Goal: Task Accomplishment & Management: Use online tool/utility

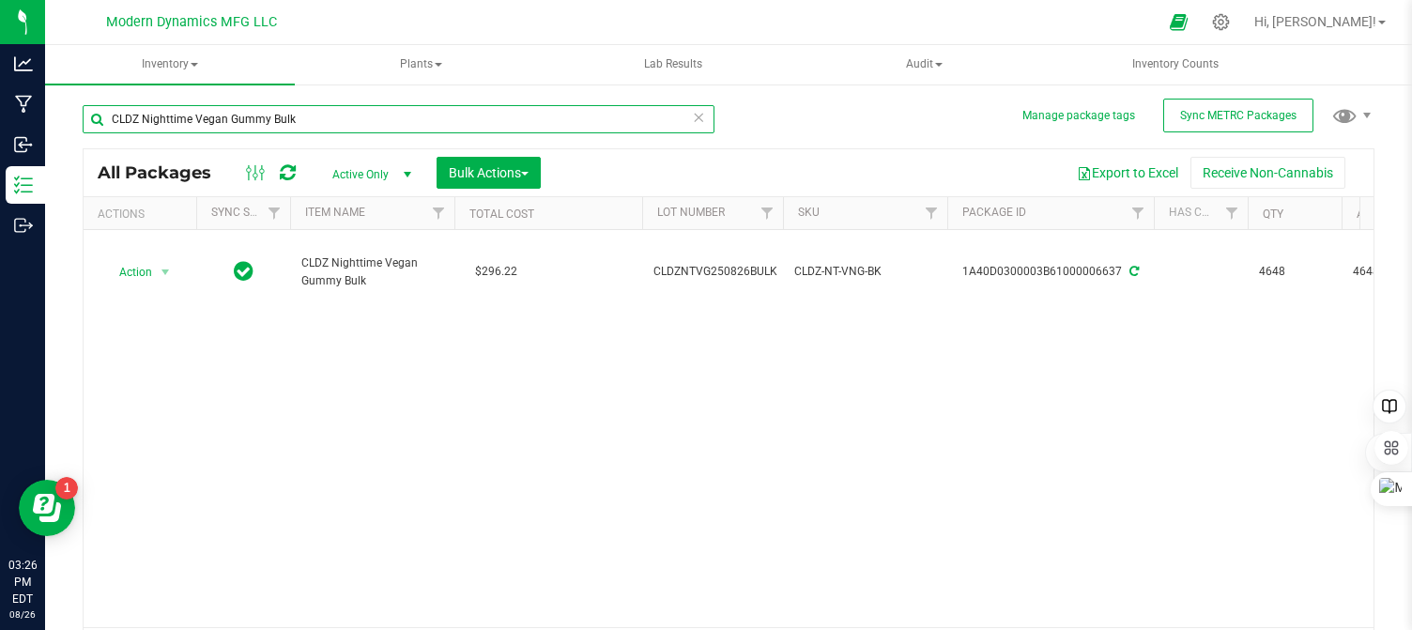
click at [304, 112] on input "CLDZ Nighttime Vegan Gummy Bulk" at bounding box center [399, 119] width 632 height 28
click at [305, 112] on input "CLDZ Nighttime Vegan Gummy Bulk" at bounding box center [399, 119] width 632 height 28
type input "6"
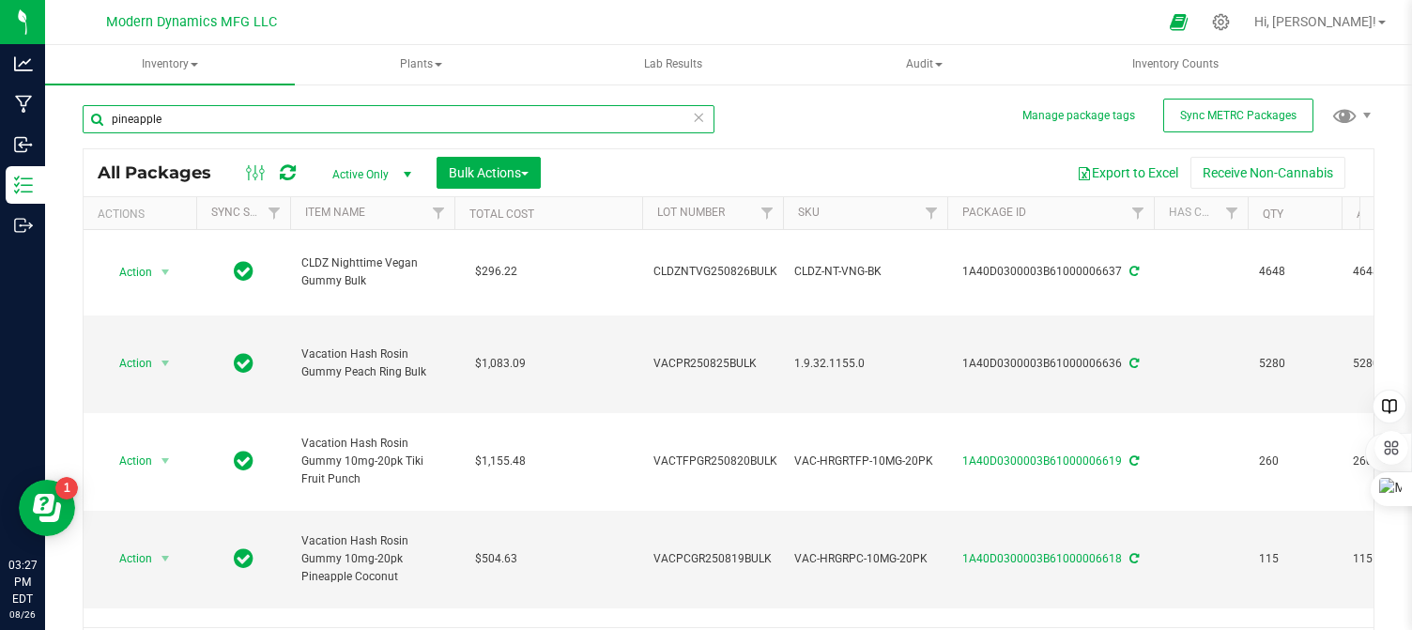
type input "pineapple"
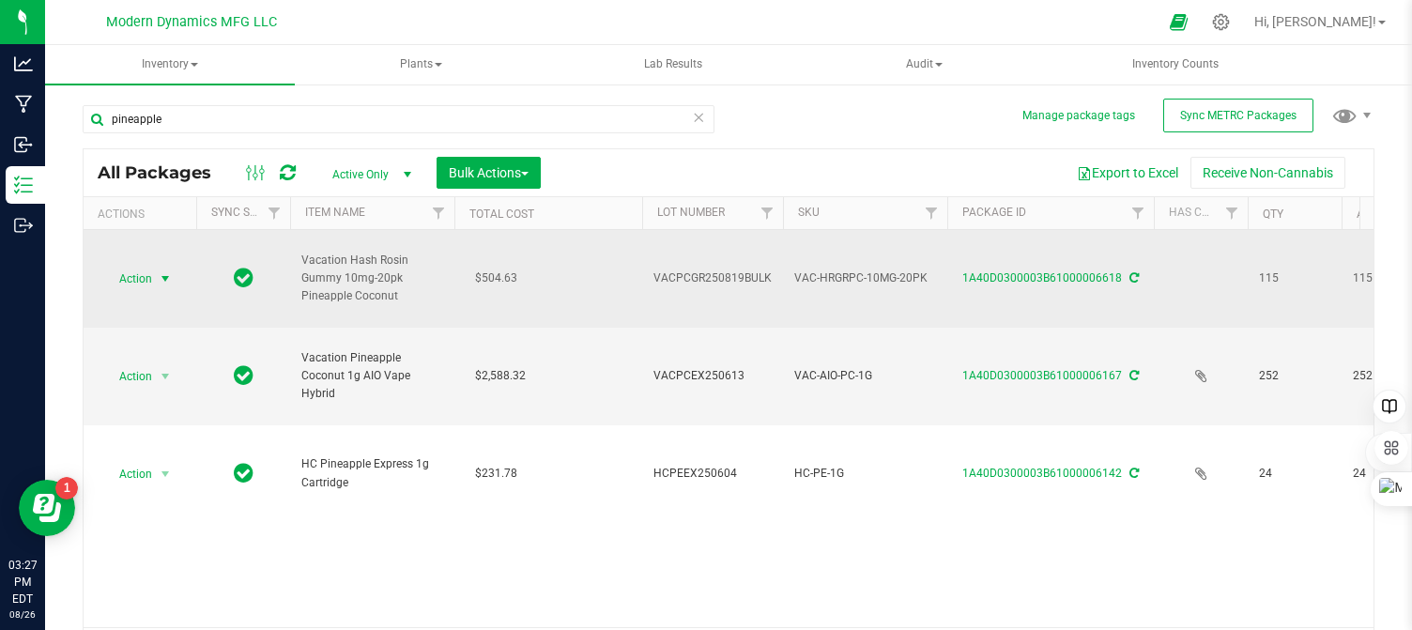
click at [163, 274] on span "select" at bounding box center [165, 278] width 15 height 15
click at [589, 277] on td "$504.63" at bounding box center [548, 279] width 188 height 98
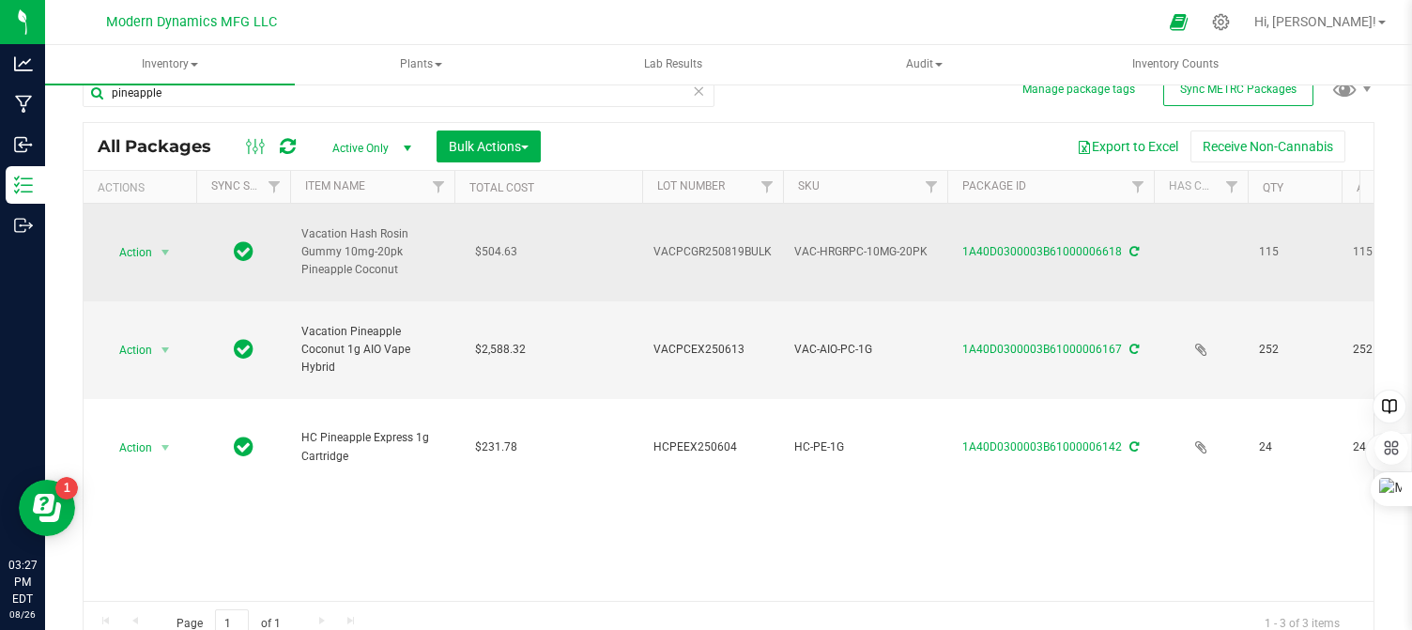
scroll to position [41, 0]
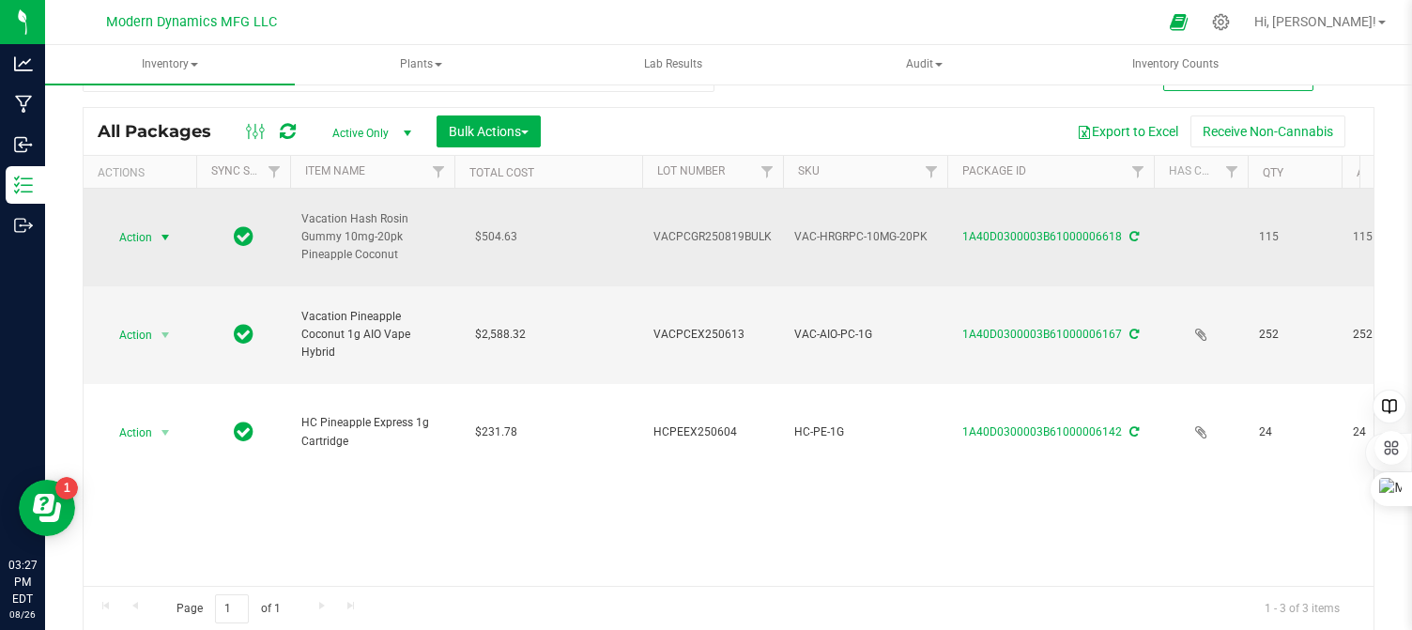
click at [162, 232] on span "select" at bounding box center [165, 237] width 15 height 15
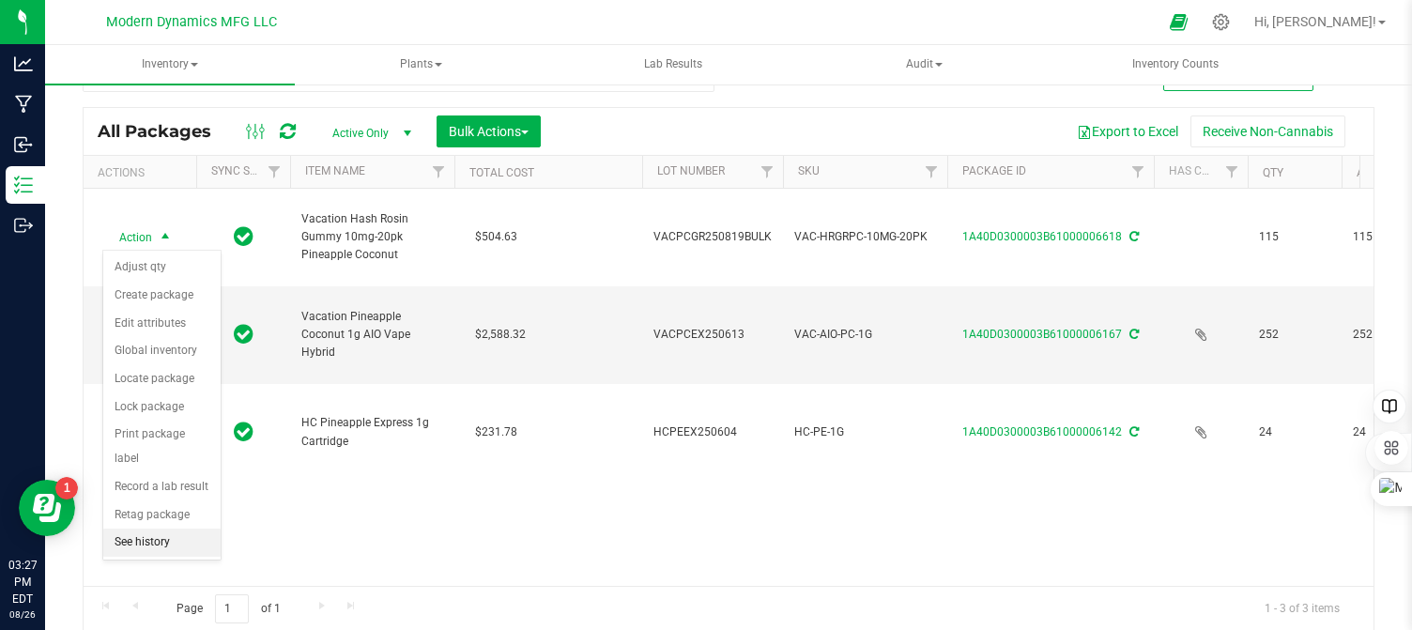
click at [158, 528] on li "See history" at bounding box center [161, 542] width 117 height 28
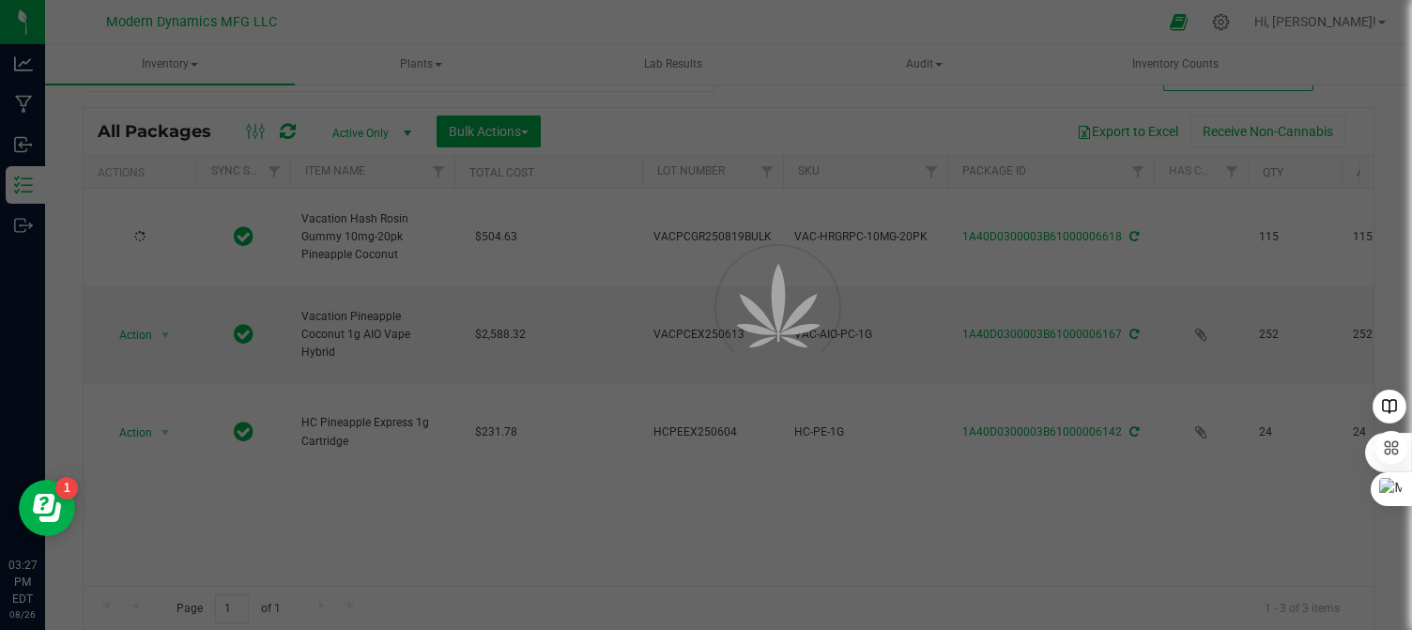
scroll to position [38, 0]
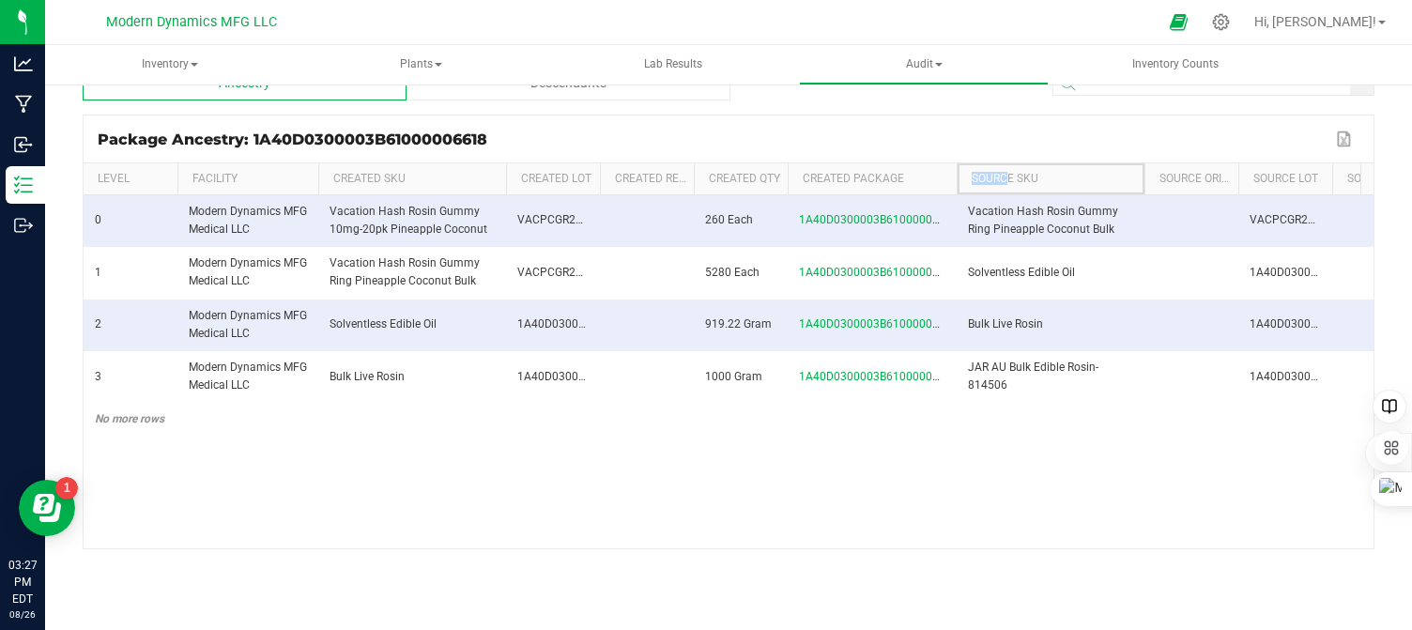
drag, startPoint x: 958, startPoint y: 179, endPoint x: 1008, endPoint y: 177, distance: 49.8
click at [1008, 177] on th "Source SKU" at bounding box center [1050, 179] width 188 height 32
click at [939, 180] on th "Created Package" at bounding box center [871, 179] width 169 height 32
click at [967, 181] on th "Source SKU" at bounding box center [1050, 179] width 188 height 32
click at [961, 182] on th "Source SKU" at bounding box center [1050, 179] width 188 height 32
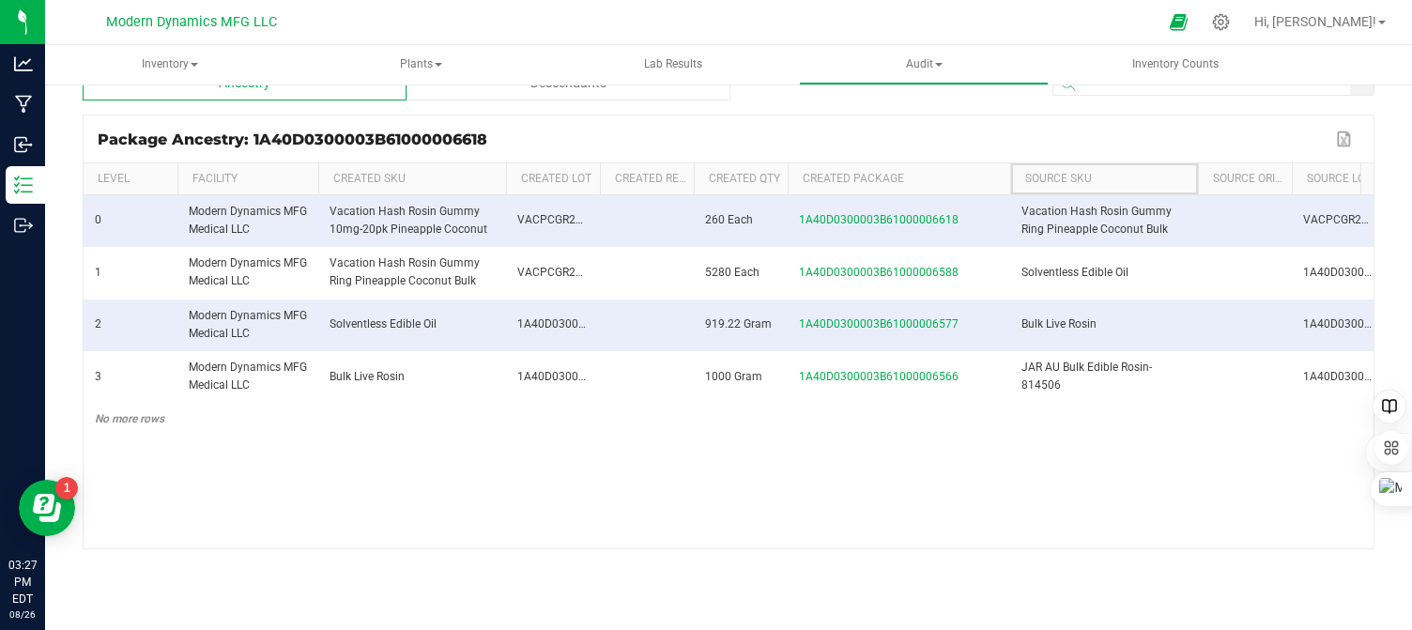
click at [1006, 191] on span at bounding box center [1007, 317] width 6 height 308
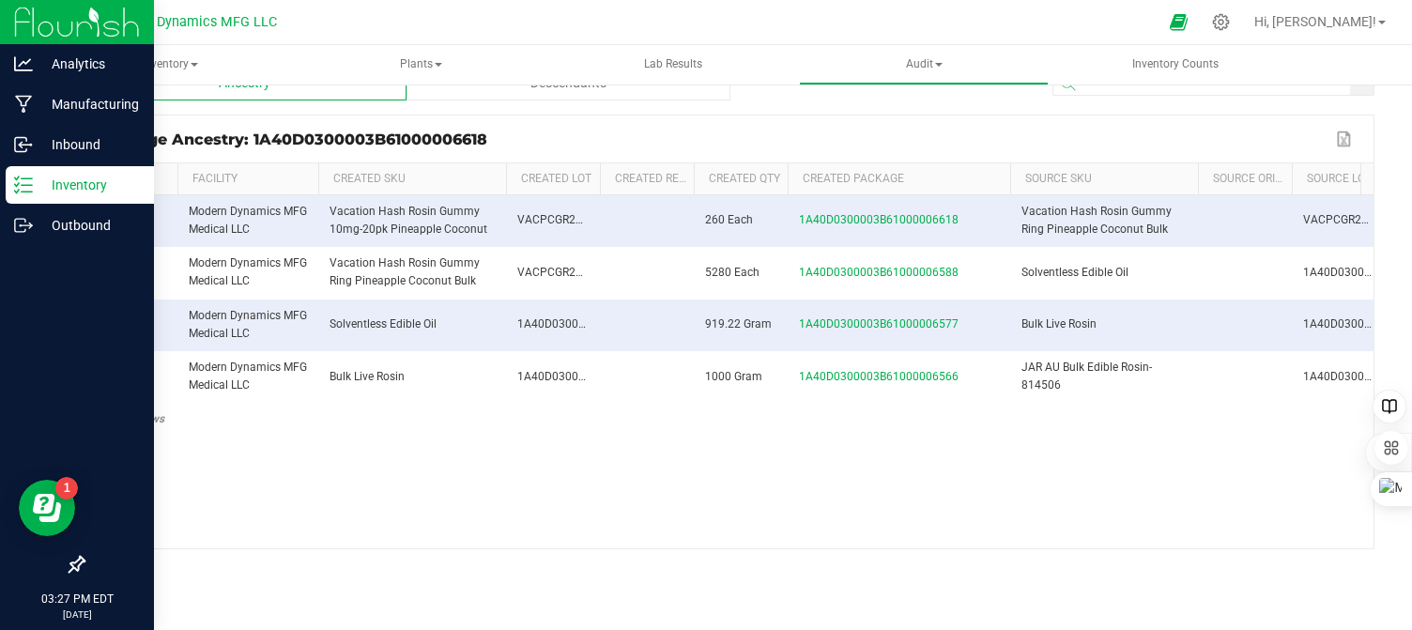
click at [17, 176] on icon at bounding box center [23, 185] width 19 height 19
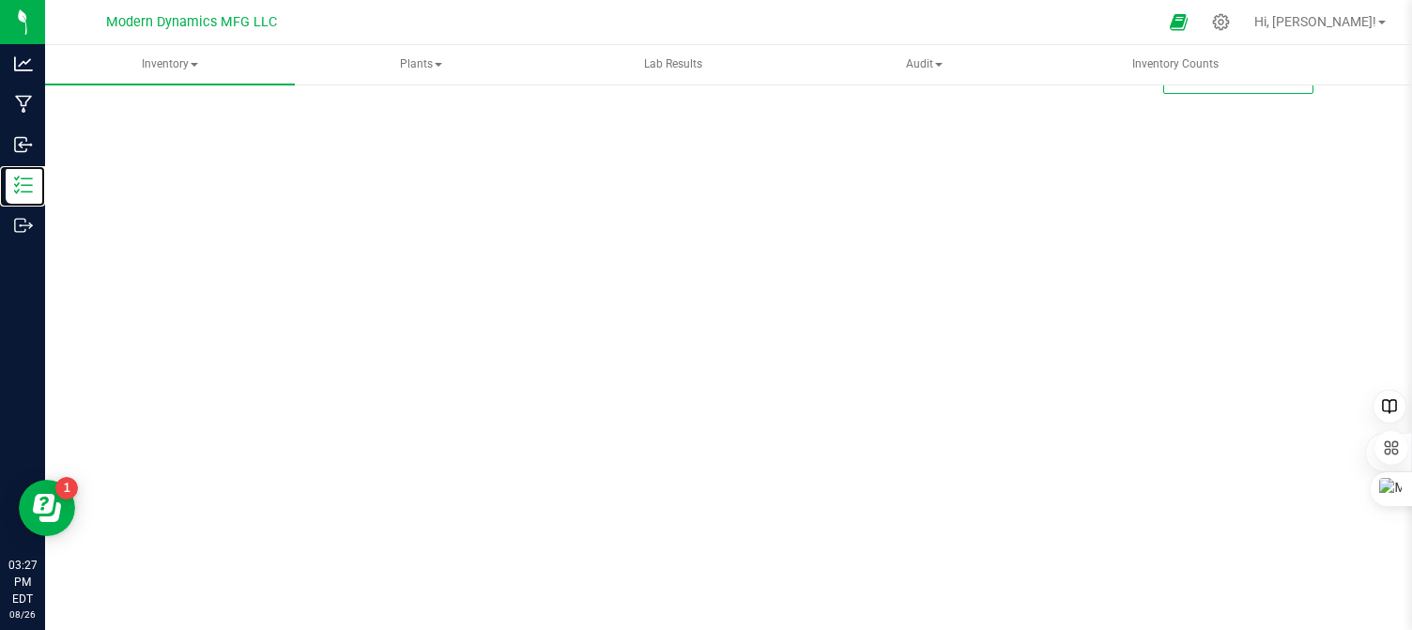
scroll to position [24, 0]
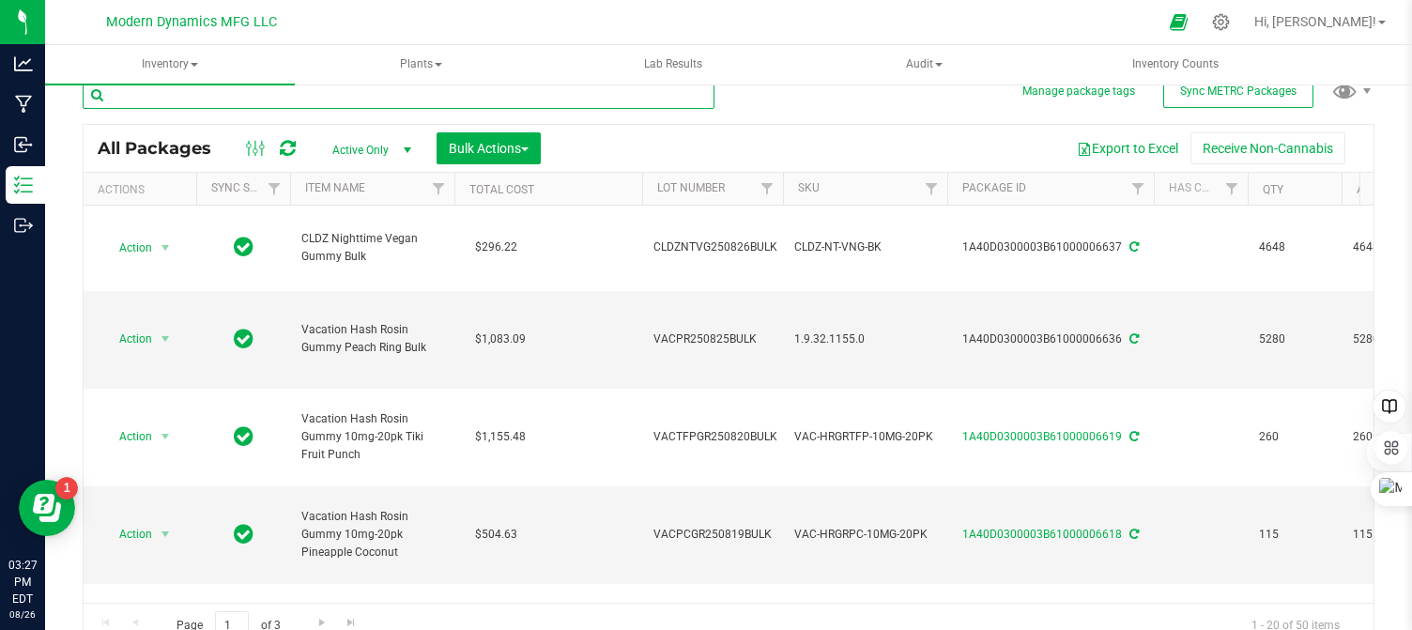
click at [220, 89] on input "text" at bounding box center [399, 95] width 632 height 28
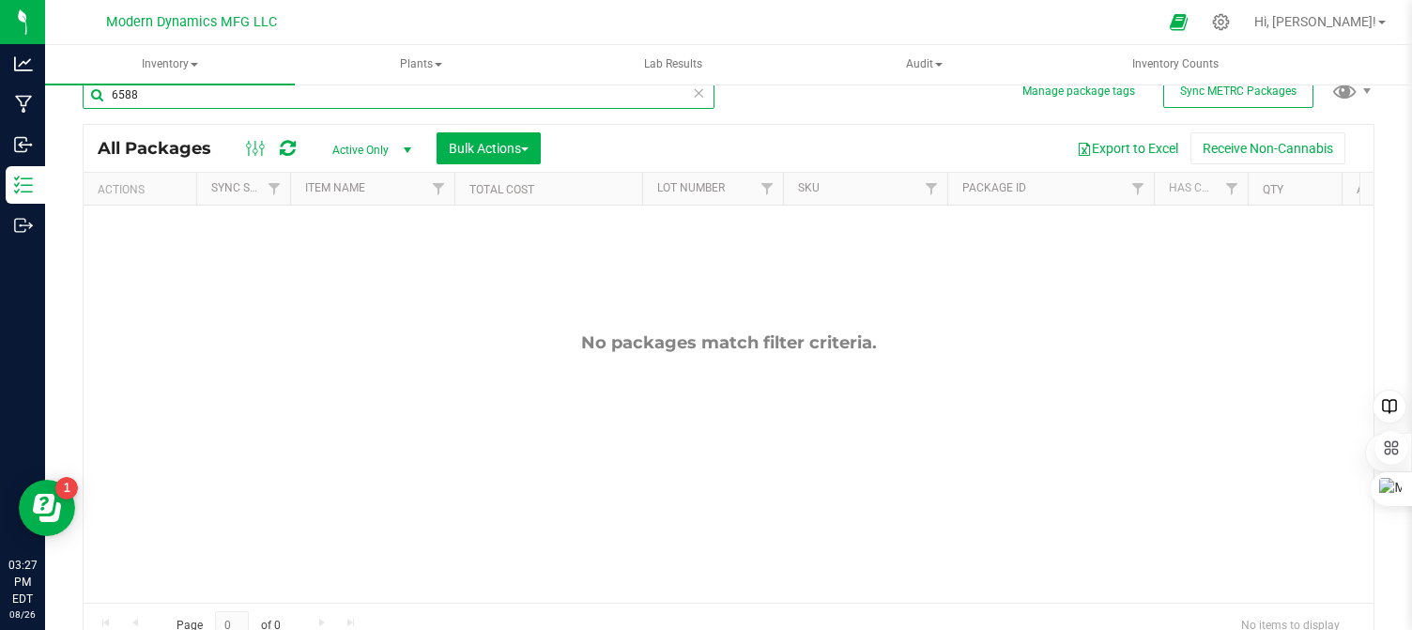
type input "6588"
click at [401, 145] on span "select" at bounding box center [407, 150] width 15 height 15
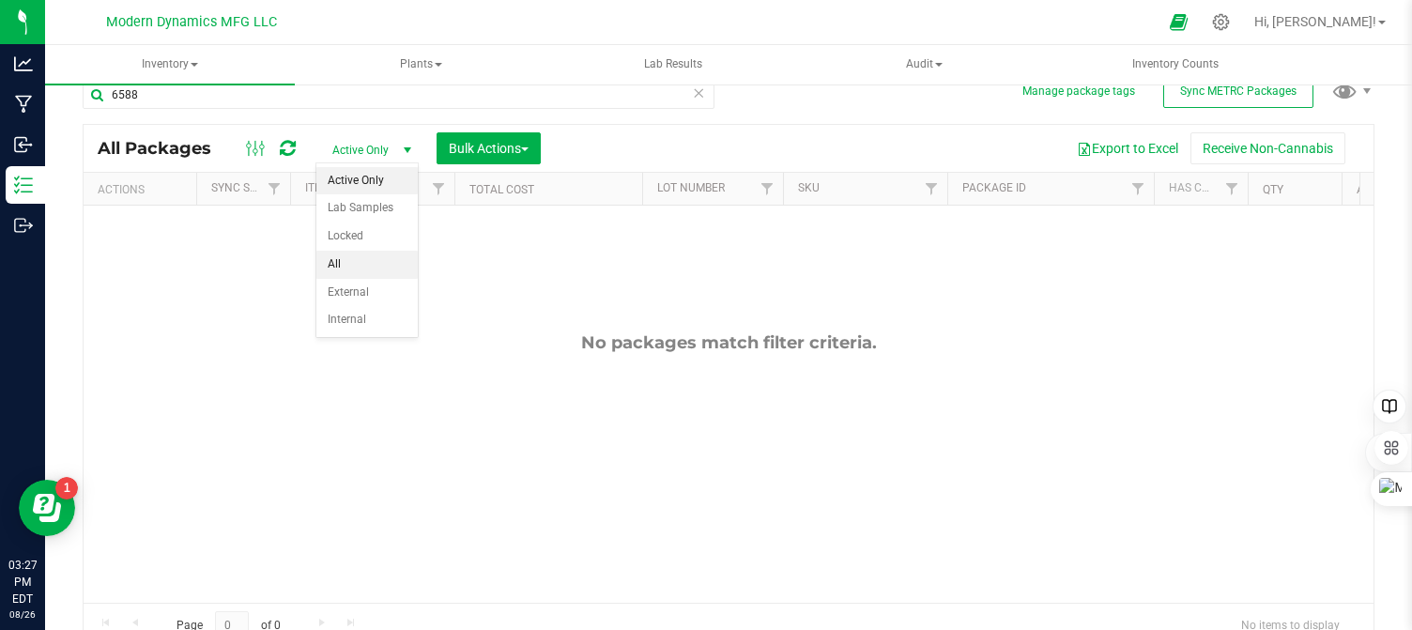
click at [364, 257] on li "All" at bounding box center [366, 265] width 101 height 28
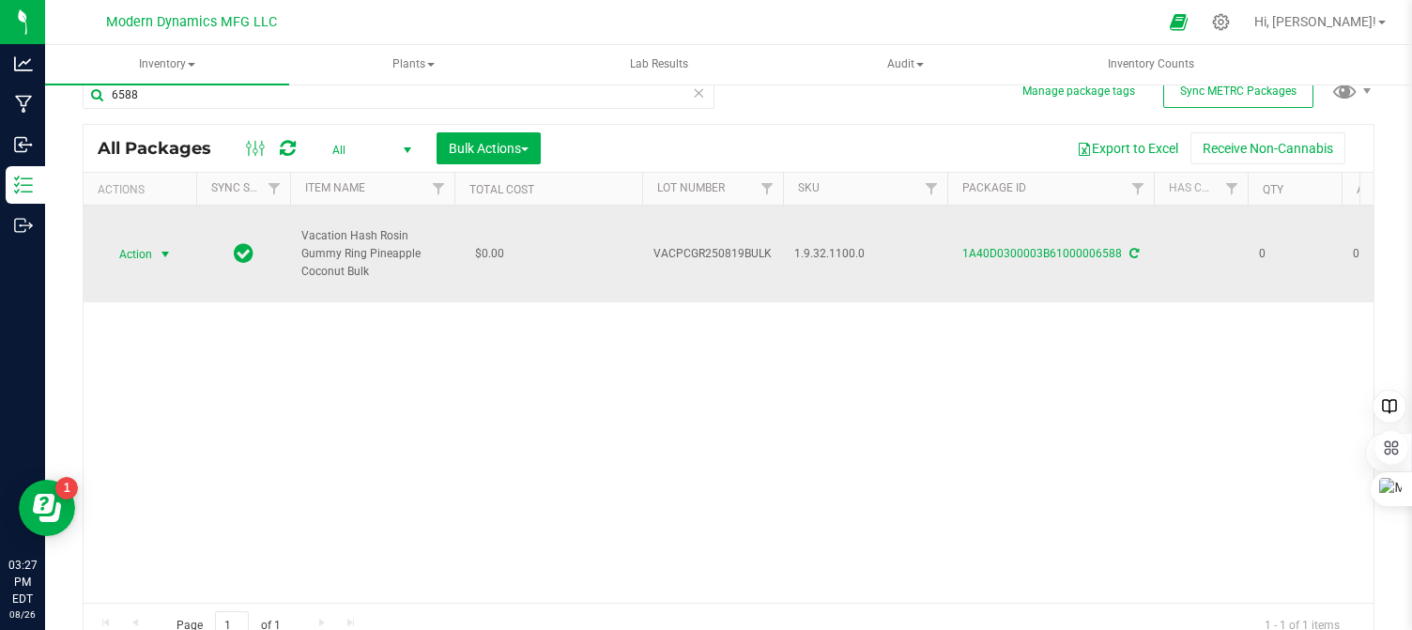
click at [164, 247] on span "select" at bounding box center [165, 254] width 15 height 15
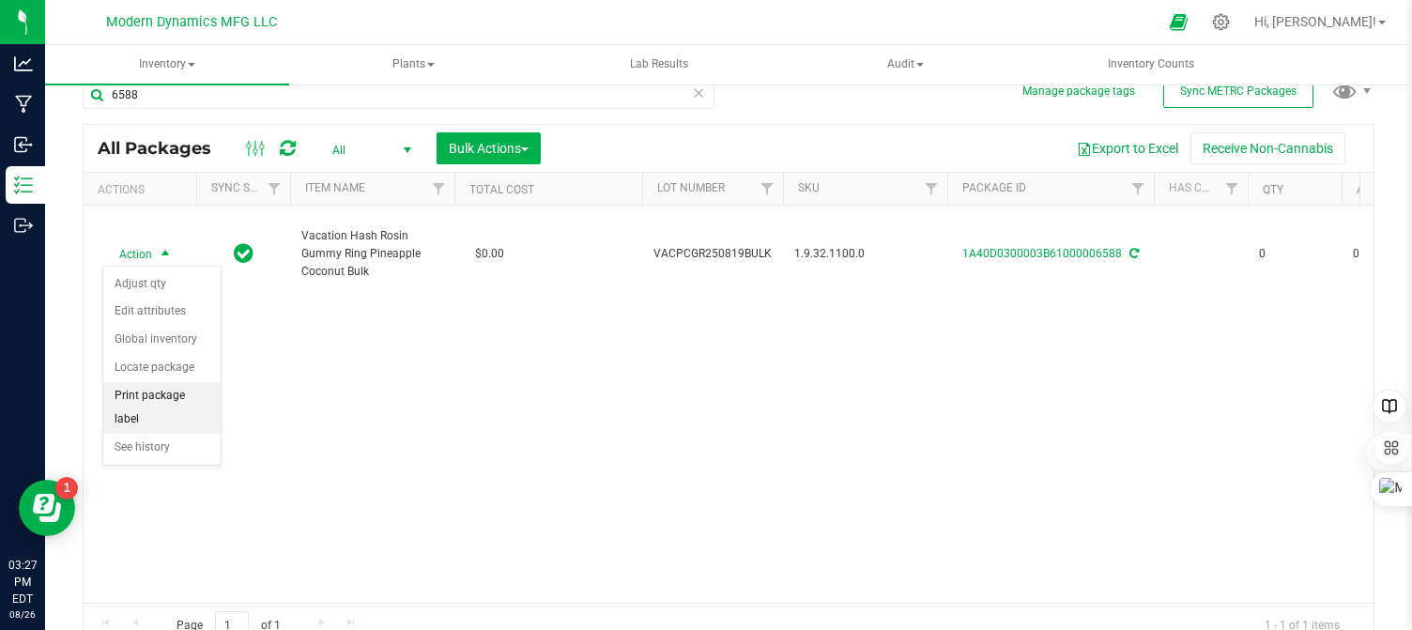
click at [156, 386] on li "Print package label" at bounding box center [161, 408] width 117 height 52
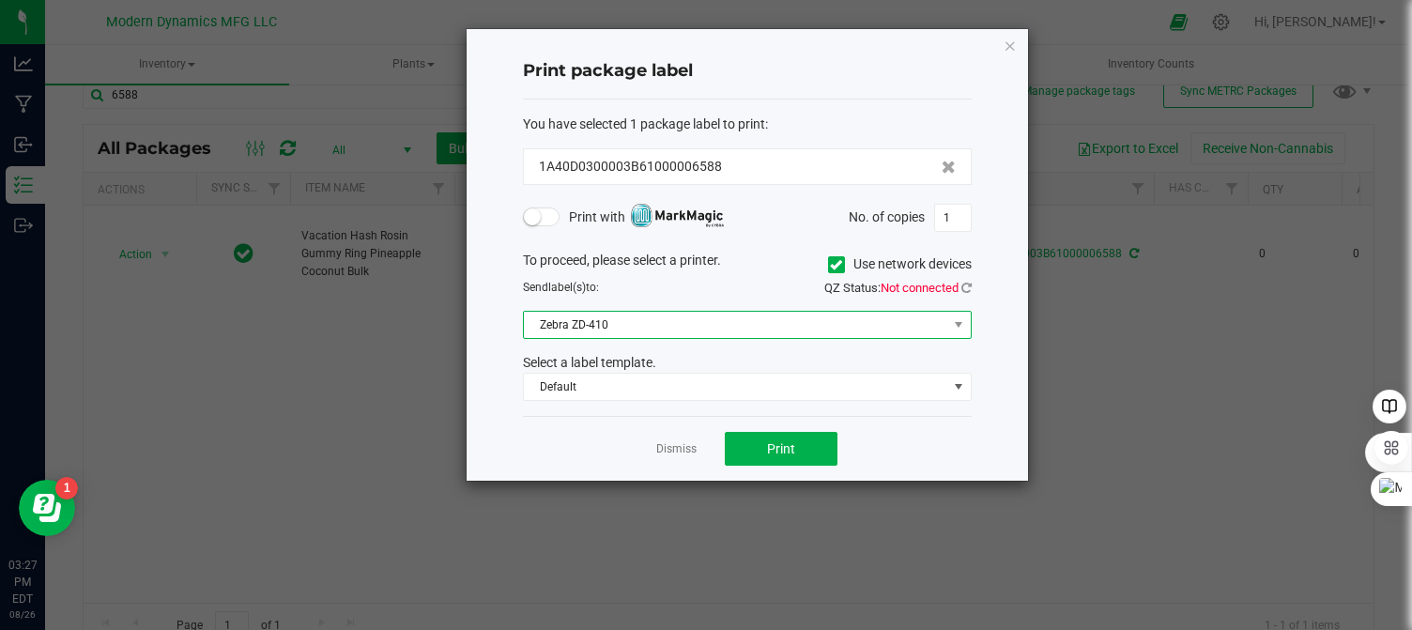
click at [664, 329] on span "Zebra ZD-410" at bounding box center [735, 325] width 423 height 26
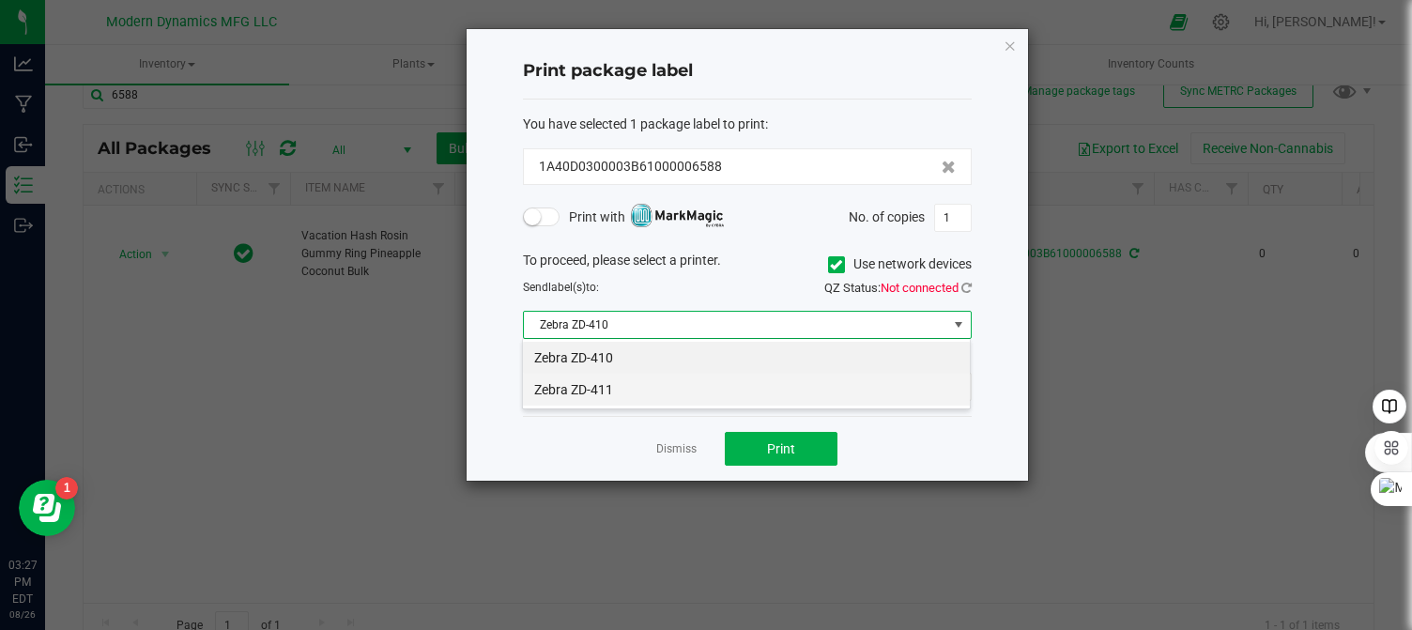
click at [653, 381] on li "Zebra ZD-411" at bounding box center [746, 390] width 447 height 32
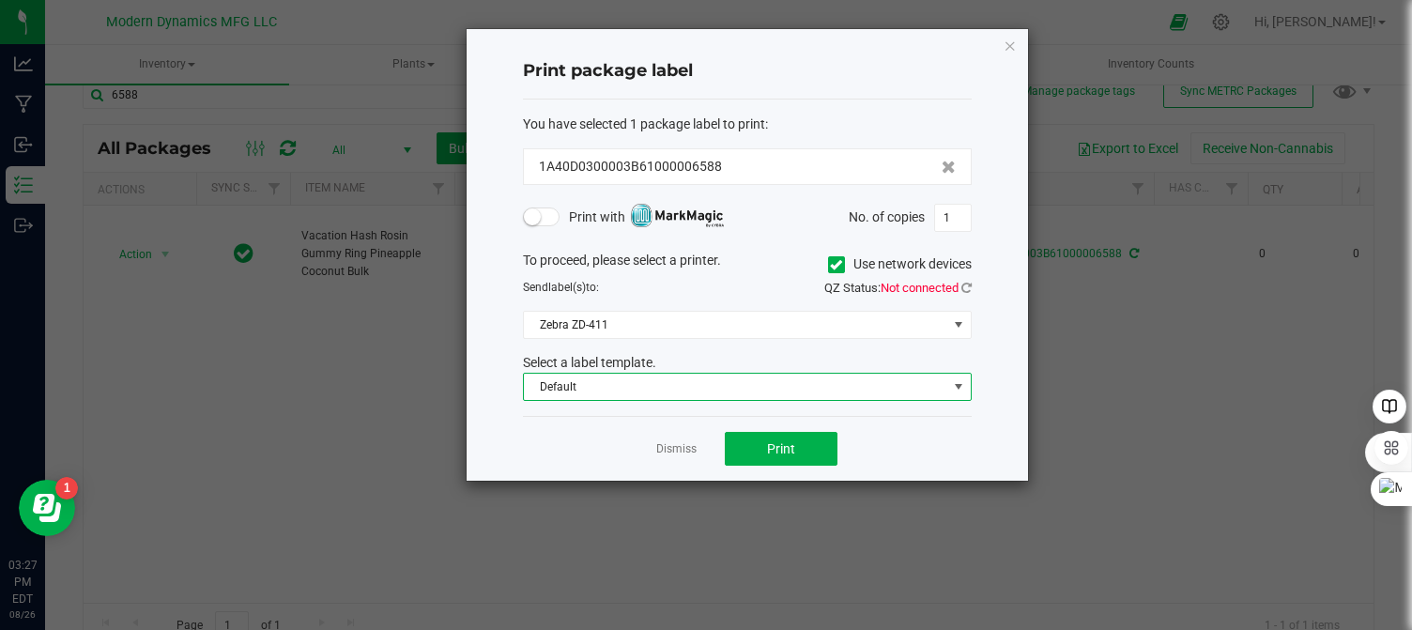
click at [653, 384] on span "Default" at bounding box center [735, 387] width 423 height 26
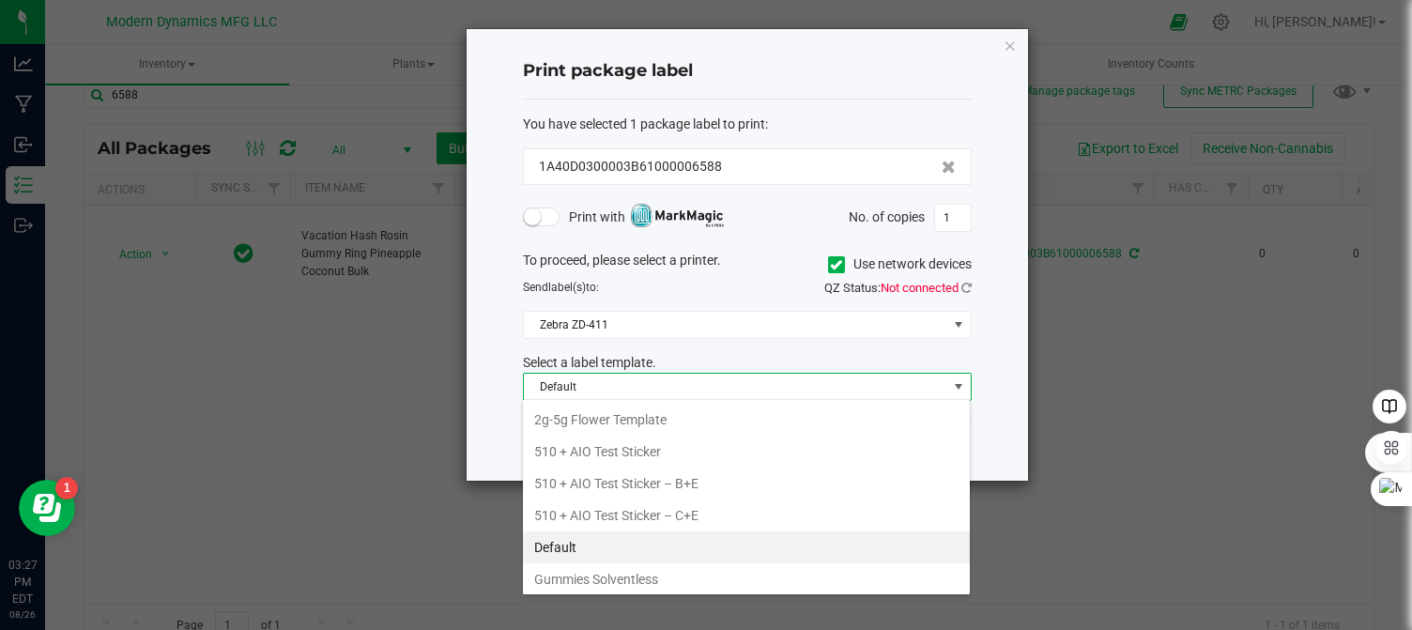
click at [660, 571] on li "Gummies Solventless" at bounding box center [746, 579] width 447 height 32
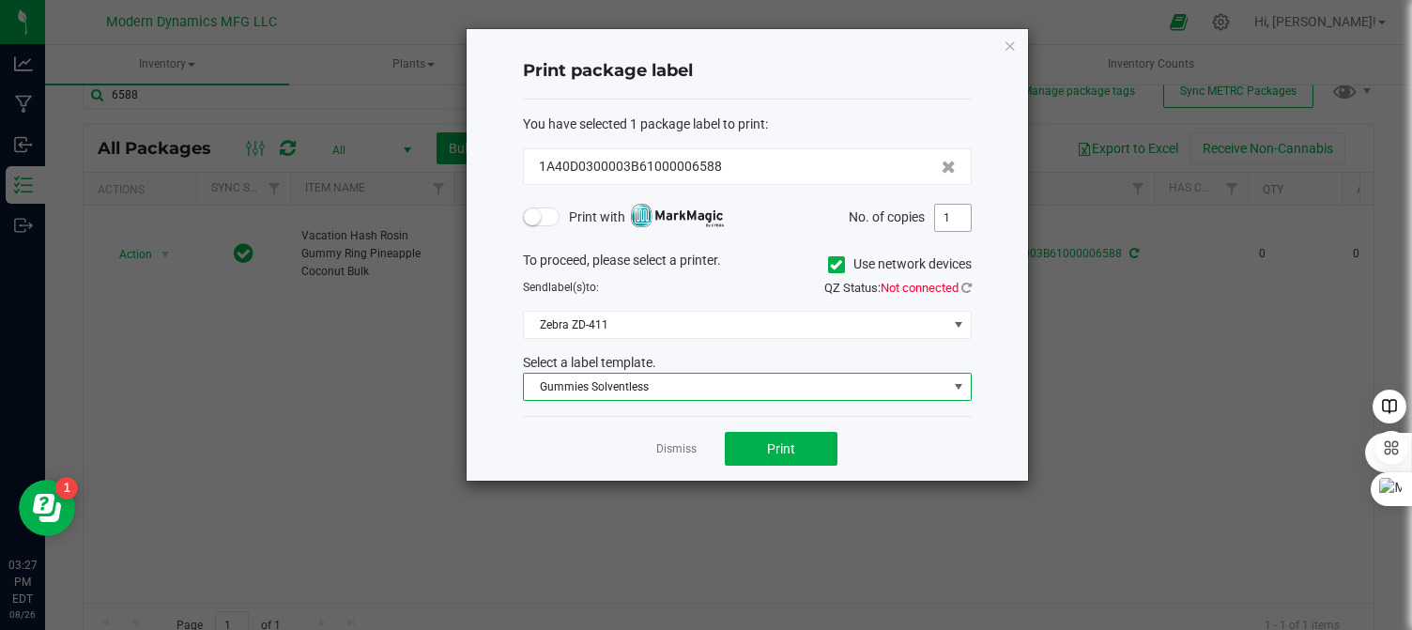
click at [950, 210] on input "1" at bounding box center [953, 218] width 36 height 26
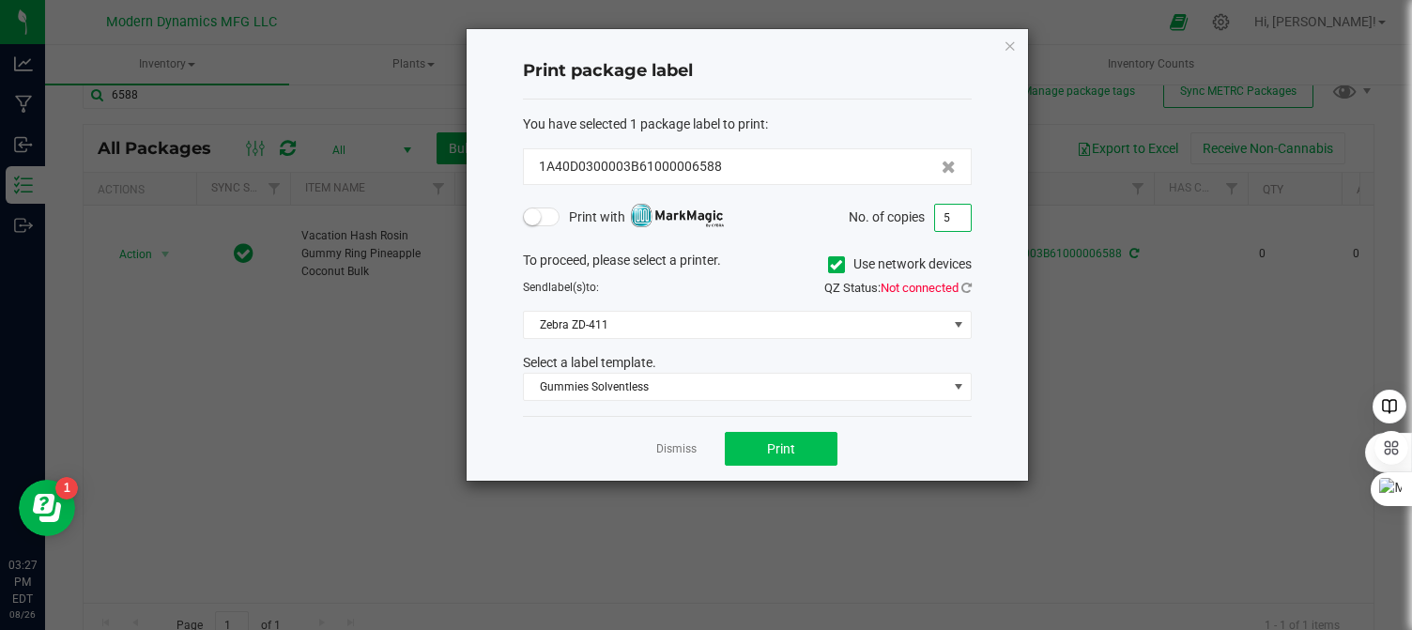
type input "5"
click at [799, 455] on button "Print" at bounding box center [781, 449] width 113 height 34
click at [1011, 41] on icon "button" at bounding box center [1009, 45] width 13 height 23
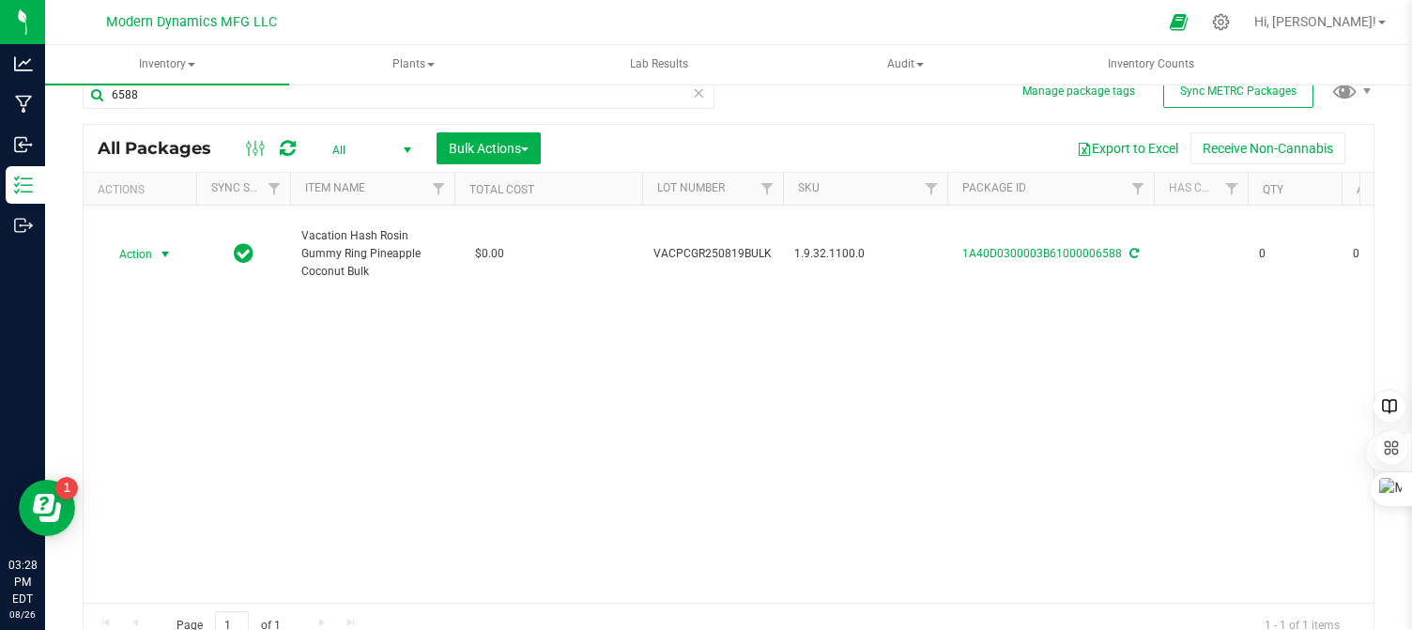
click at [575, 403] on div "Action Action Adjust qty Edit attributes Global inventory Locate package Print …" at bounding box center [729, 404] width 1290 height 397
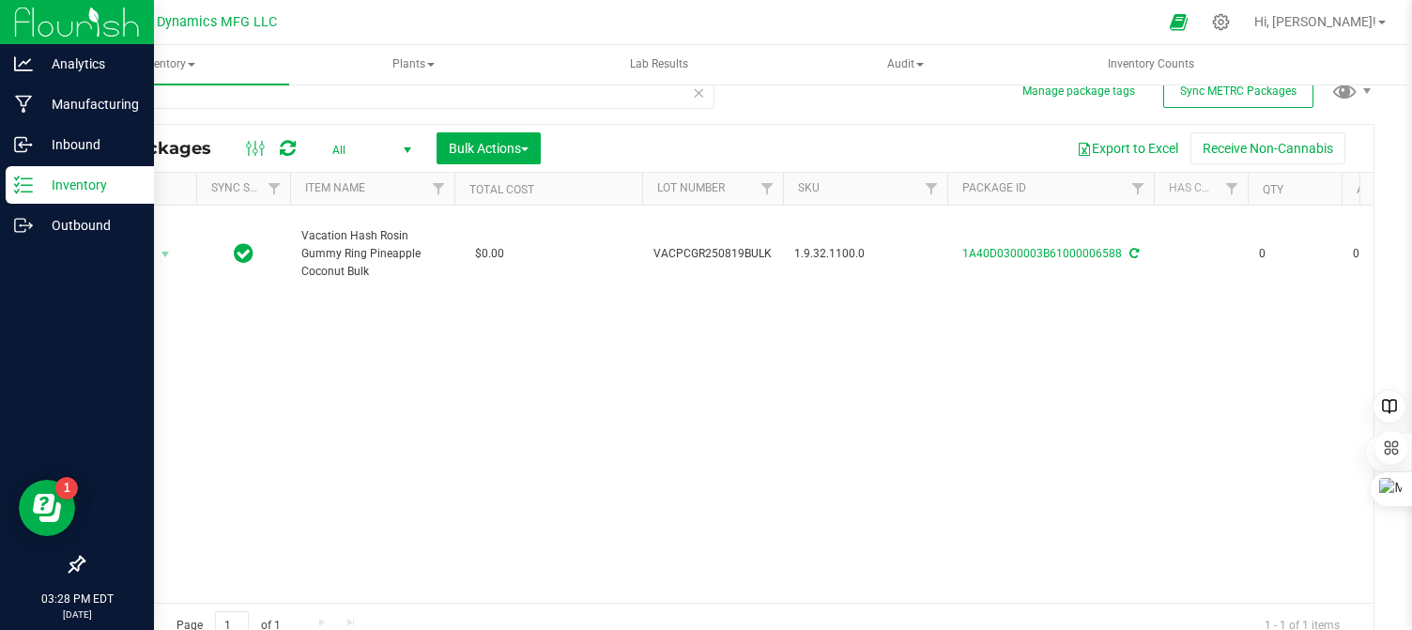
click at [21, 187] on icon at bounding box center [23, 185] width 19 height 19
click at [31, 194] on div "Inventory" at bounding box center [80, 185] width 148 height 38
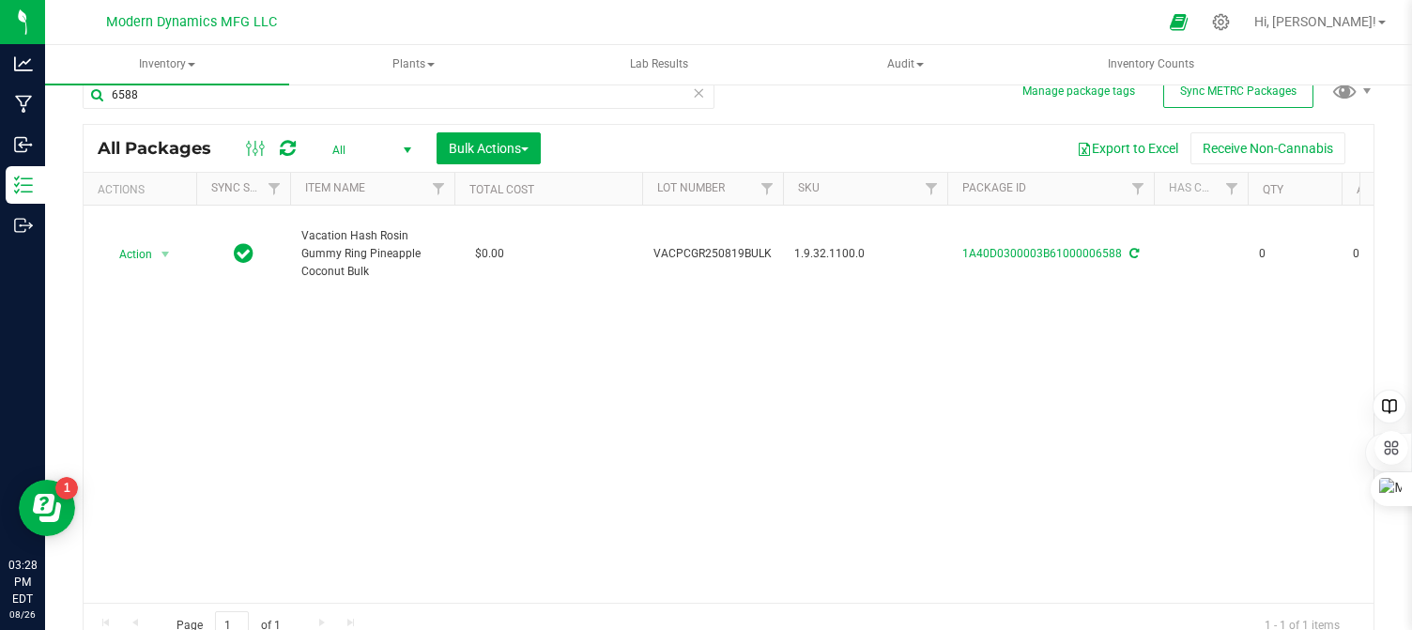
drag, startPoint x: 585, startPoint y: 397, endPoint x: 206, endPoint y: 7, distance: 543.6
click at [564, 374] on div "Action Action Adjust qty Edit attributes Global inventory Locate package Print …" at bounding box center [729, 404] width 1290 height 397
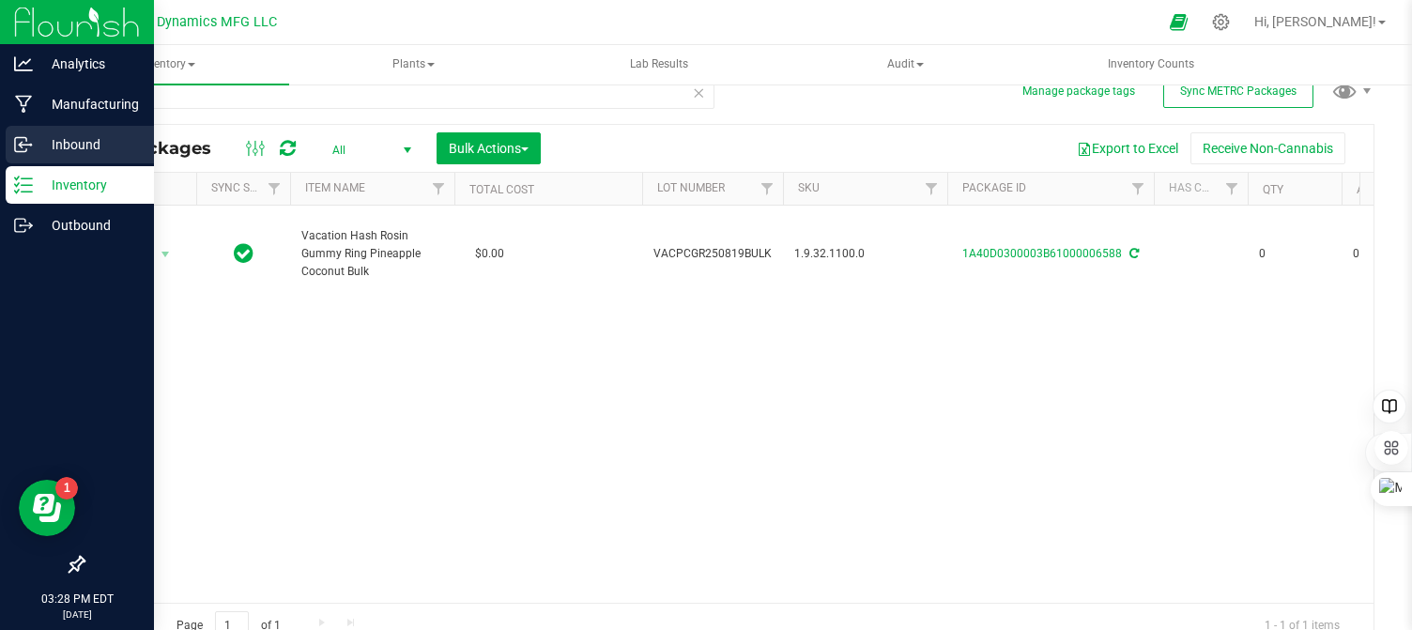
click at [26, 143] on icon at bounding box center [23, 144] width 19 height 19
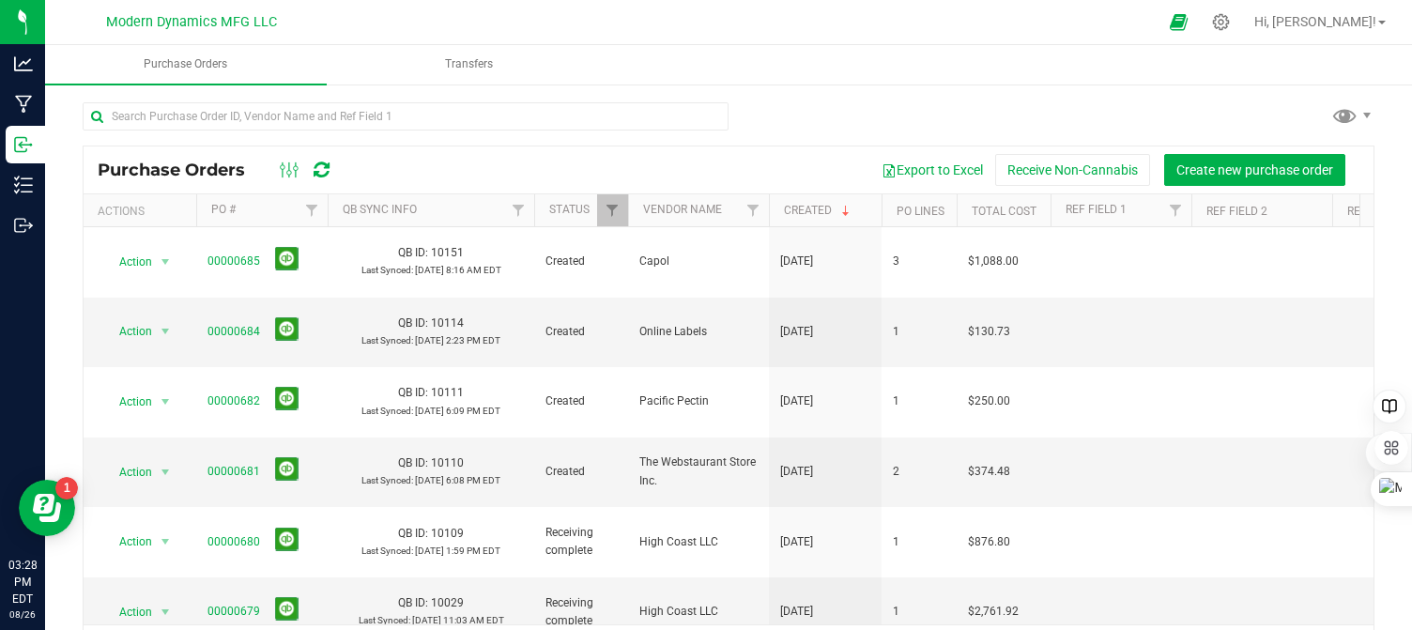
click at [809, 118] on div at bounding box center [729, 123] width 1292 height 43
click at [815, 95] on div "Purchase Orders Export to Excel Receive Non-Cannabis Create new purchase order …" at bounding box center [728, 386] width 1367 height 606
click at [759, 83] on ul "Purchase Orders Transfers" at bounding box center [751, 65] width 1412 height 40
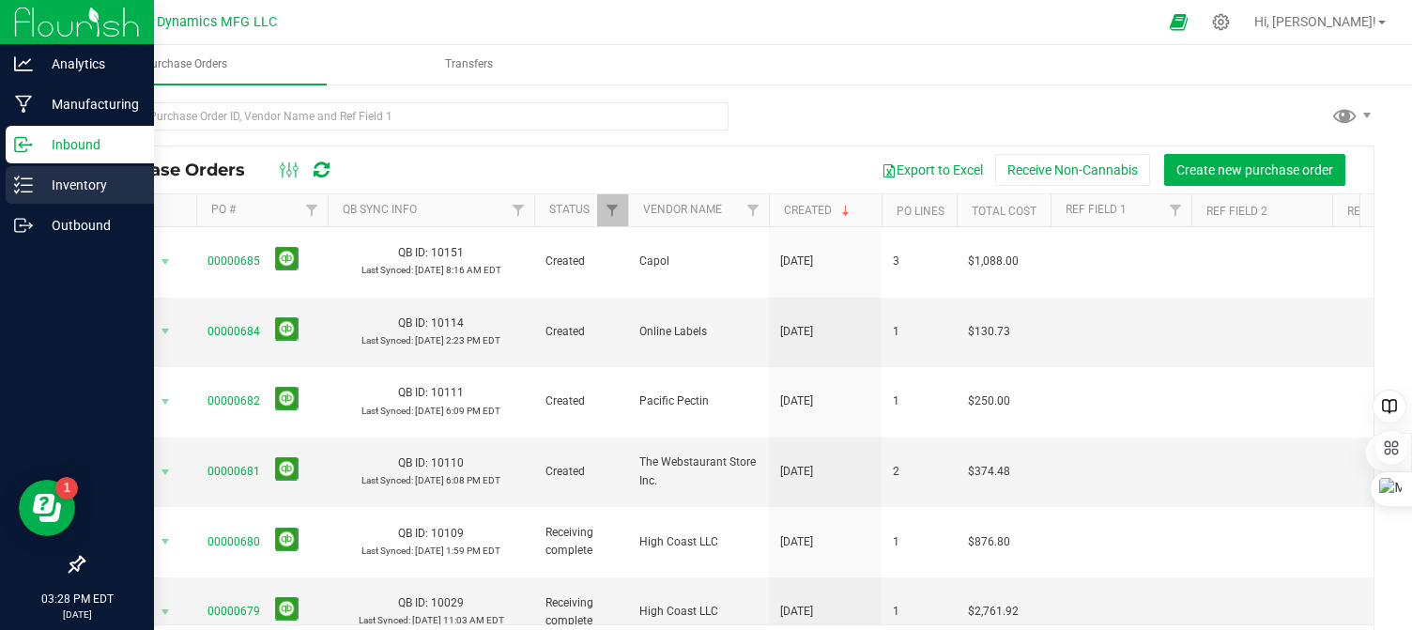
click at [25, 198] on div "Inventory" at bounding box center [80, 185] width 148 height 38
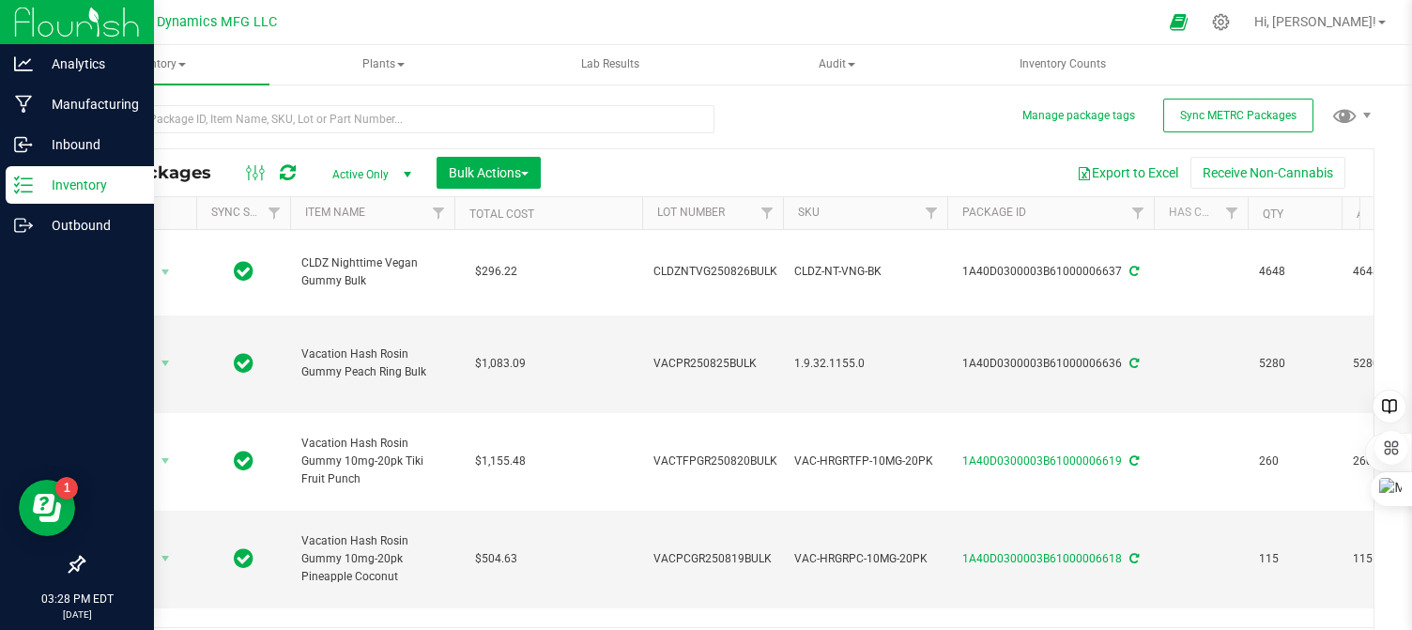
click at [27, 190] on icon at bounding box center [23, 185] width 19 height 19
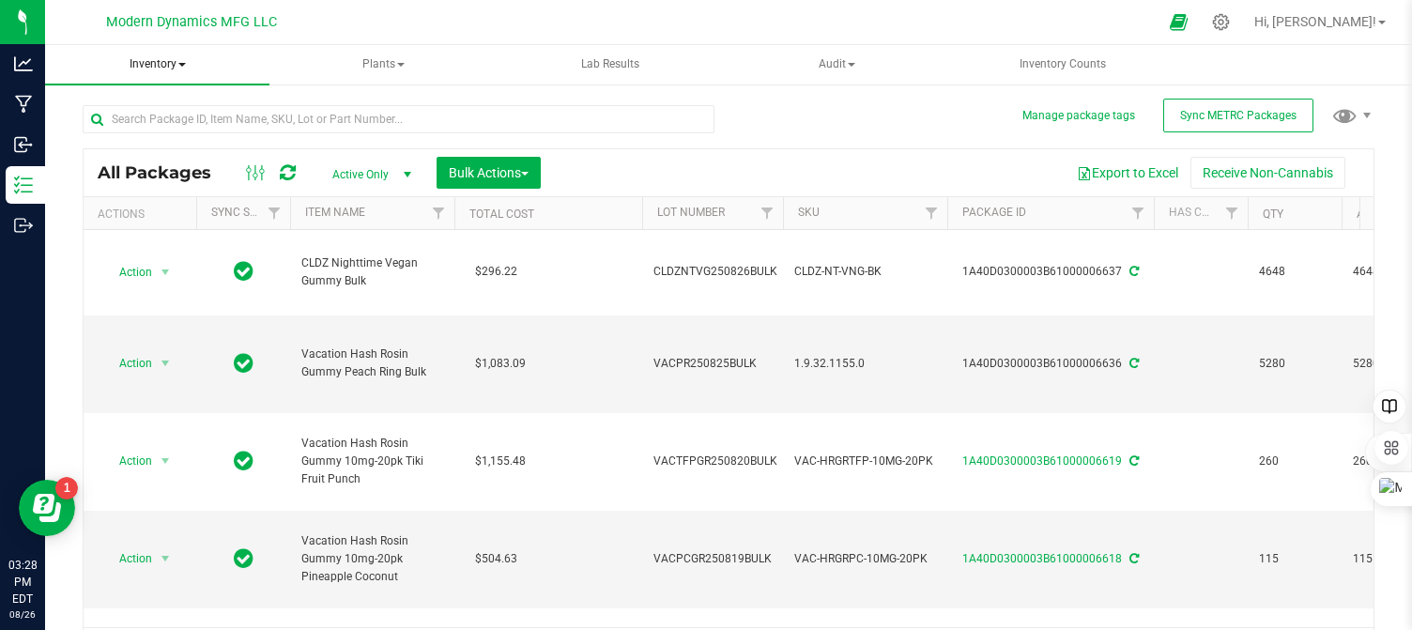
click at [182, 67] on span at bounding box center [182, 65] width 8 height 4
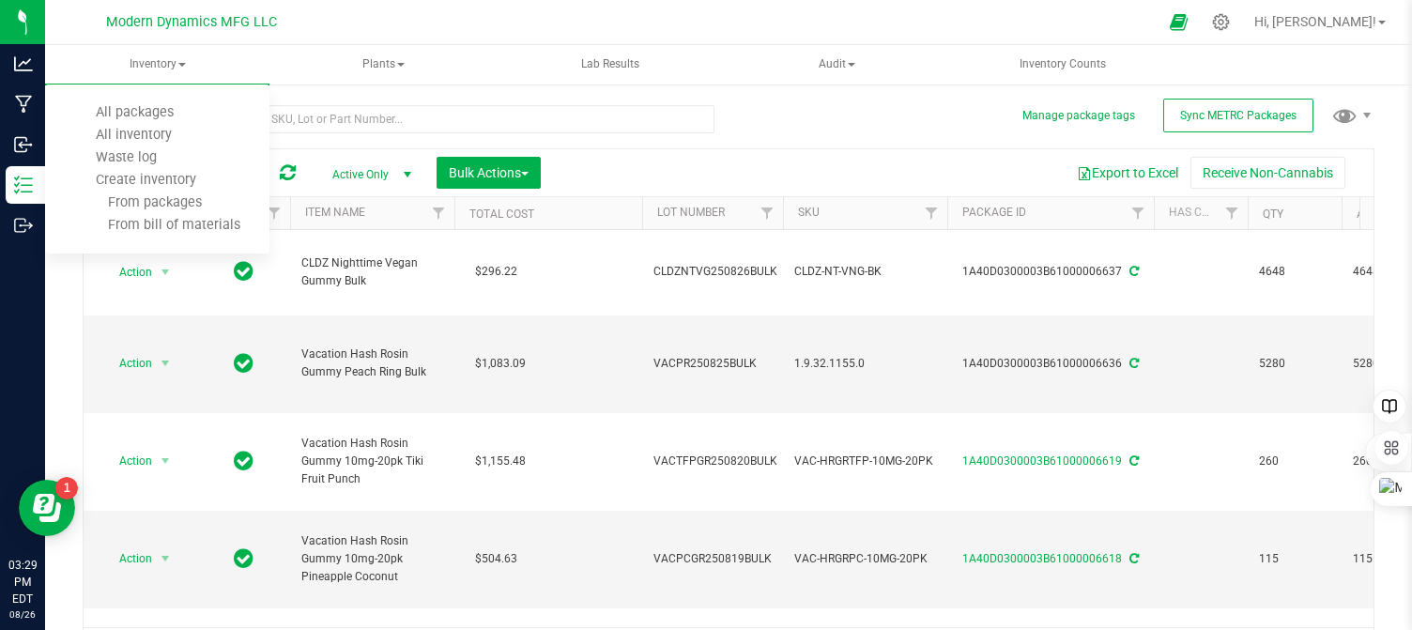
click at [889, 127] on div "All Packages Active Only Active Only Lab Samples Locked All External Internal B…" at bounding box center [729, 380] width 1292 height 586
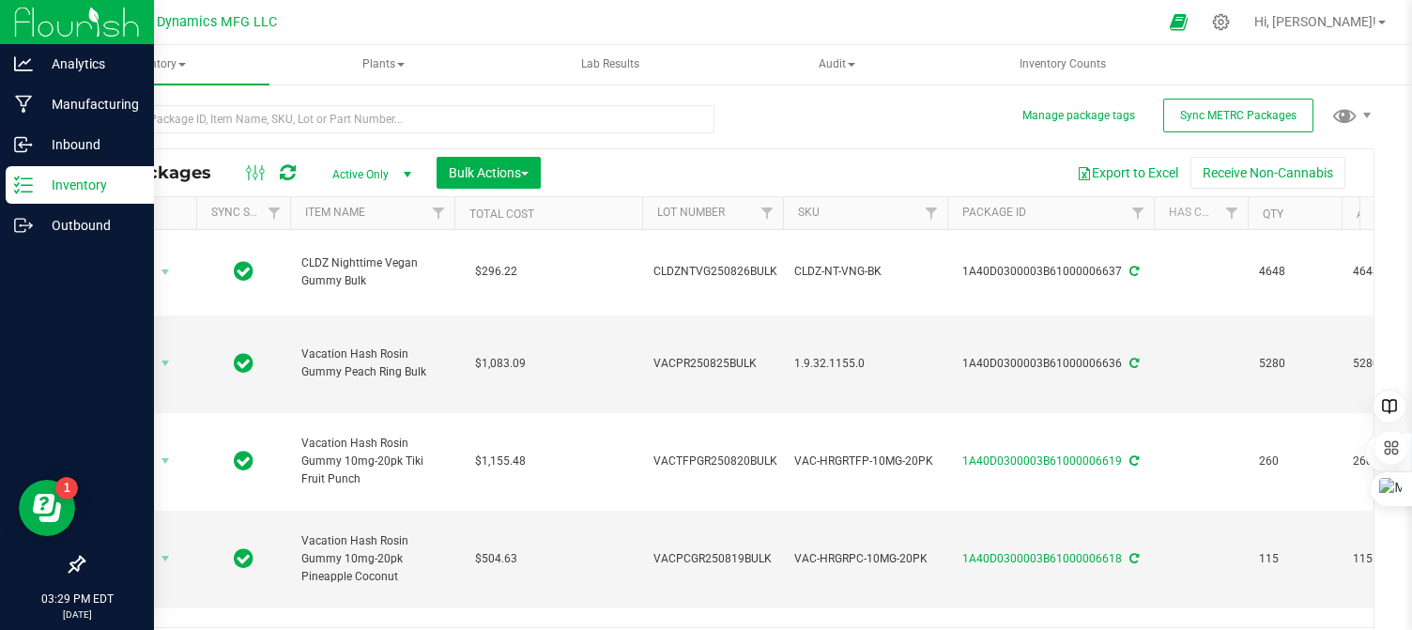
click at [19, 194] on div "Inventory" at bounding box center [80, 185] width 148 height 38
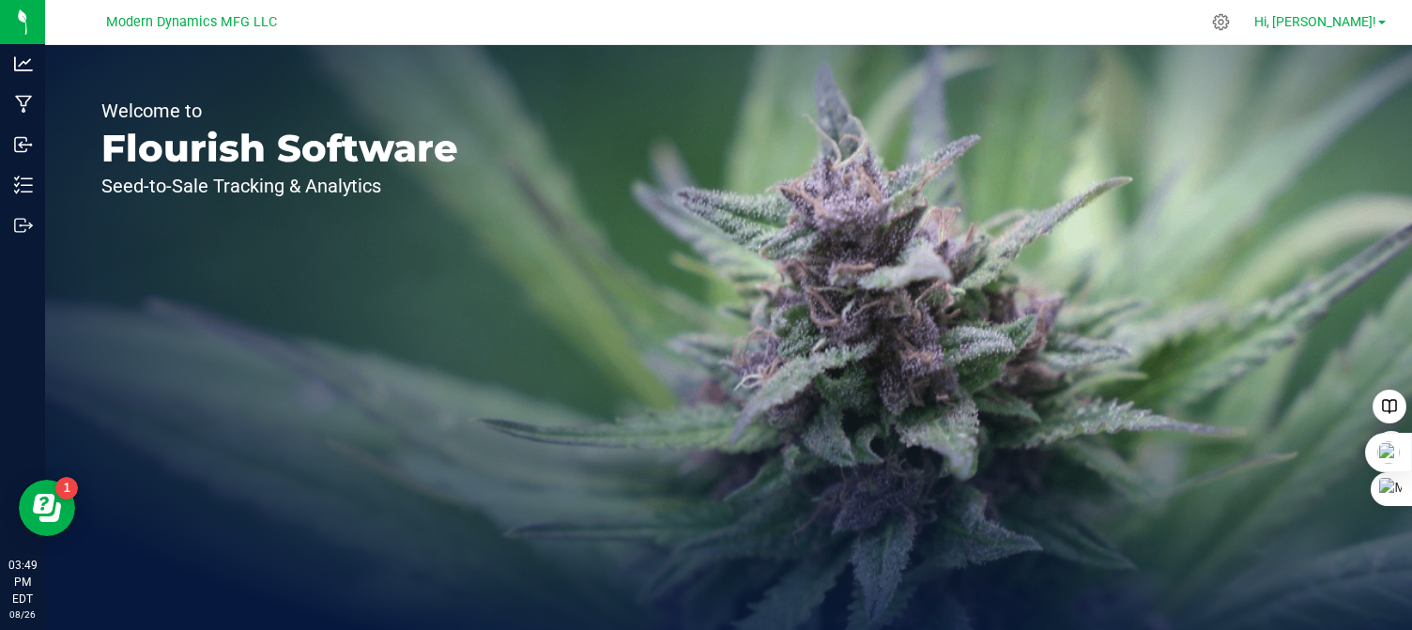
click at [1376, 23] on link "Hi, [PERSON_NAME]!" at bounding box center [1319, 22] width 146 height 20
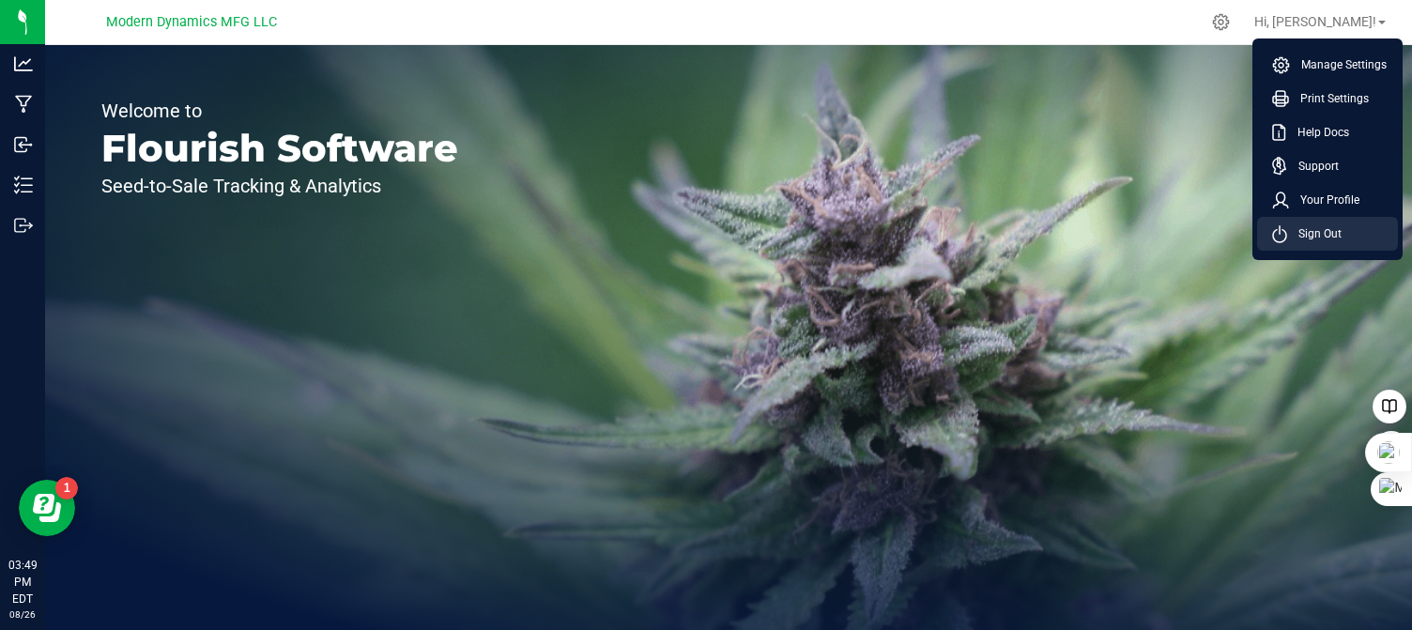
click at [1353, 233] on li "Sign Out" at bounding box center [1327, 234] width 141 height 34
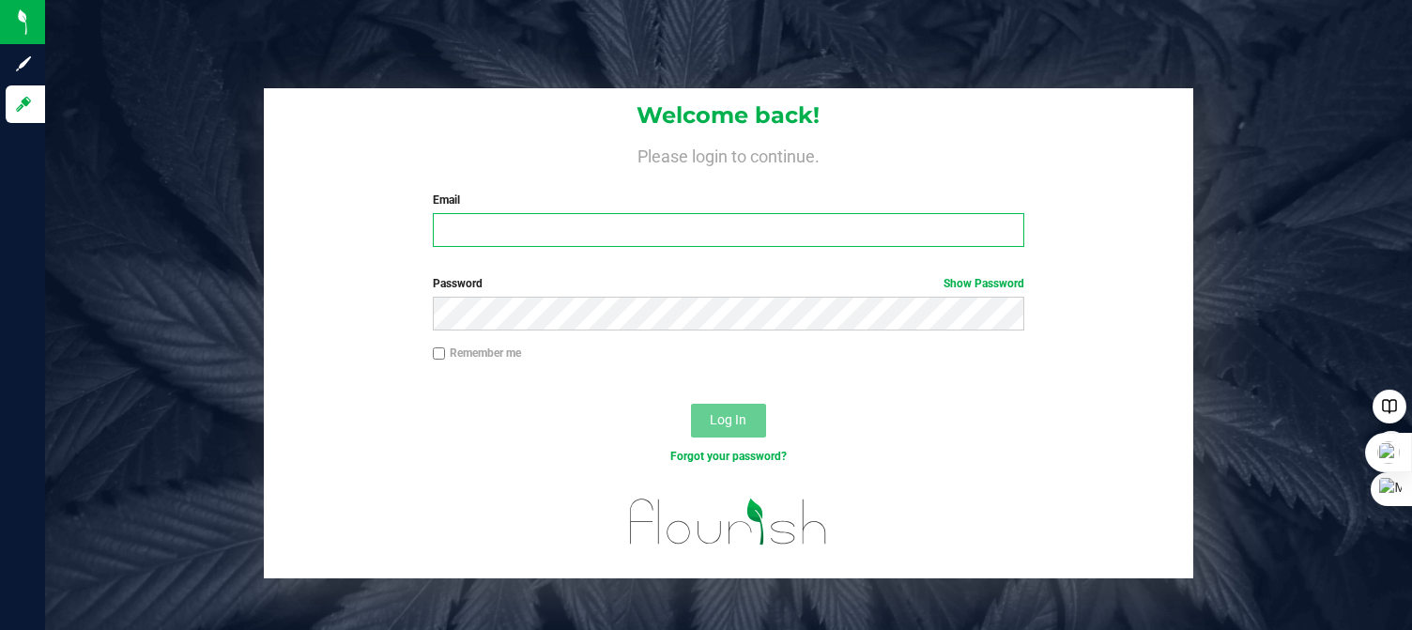
click at [556, 243] on input "Email" at bounding box center [728, 230] width 591 height 34
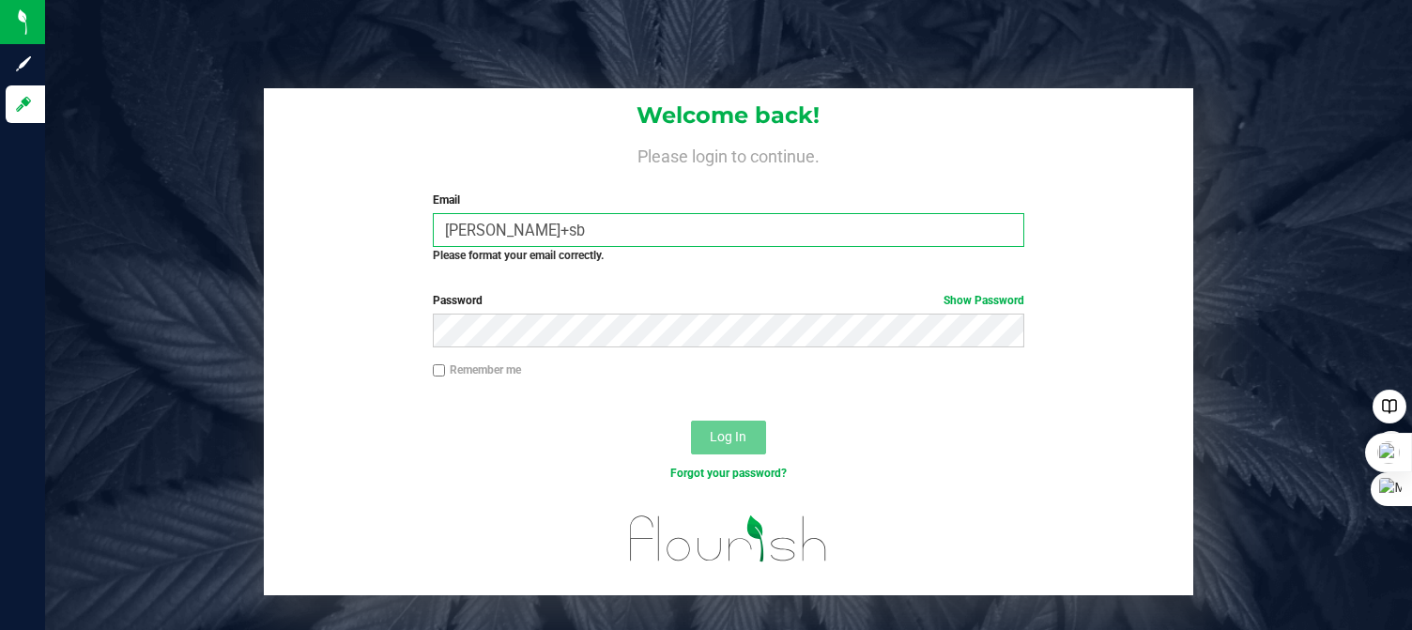
type input "[PERSON_NAME][EMAIL_ADDRESS][DOMAIN_NAME]"
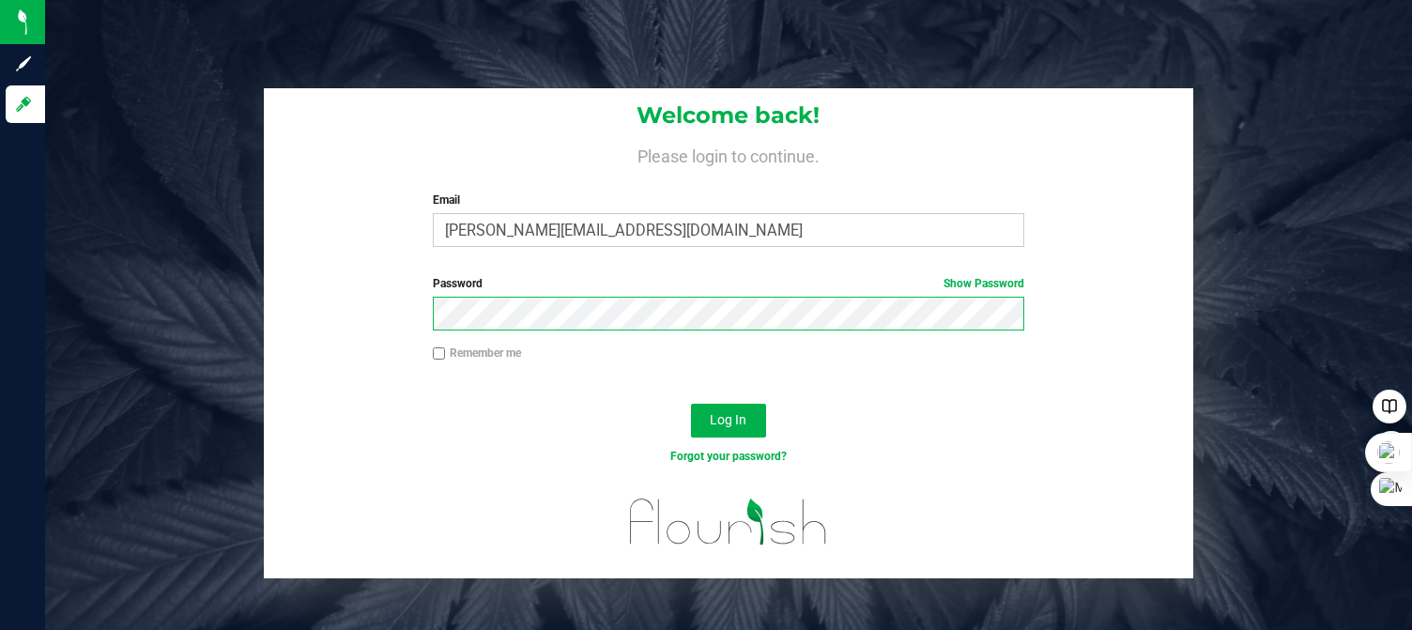
click at [691, 404] on button "Log In" at bounding box center [728, 421] width 75 height 34
